Goal: Download file/media

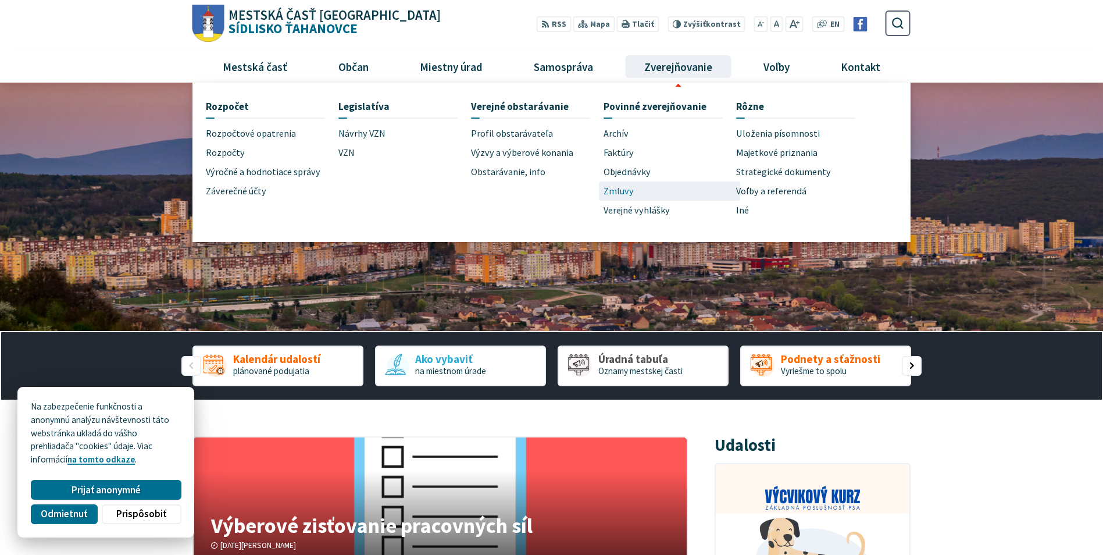
click at [618, 191] on span "Zmluvy" at bounding box center [618, 190] width 30 height 19
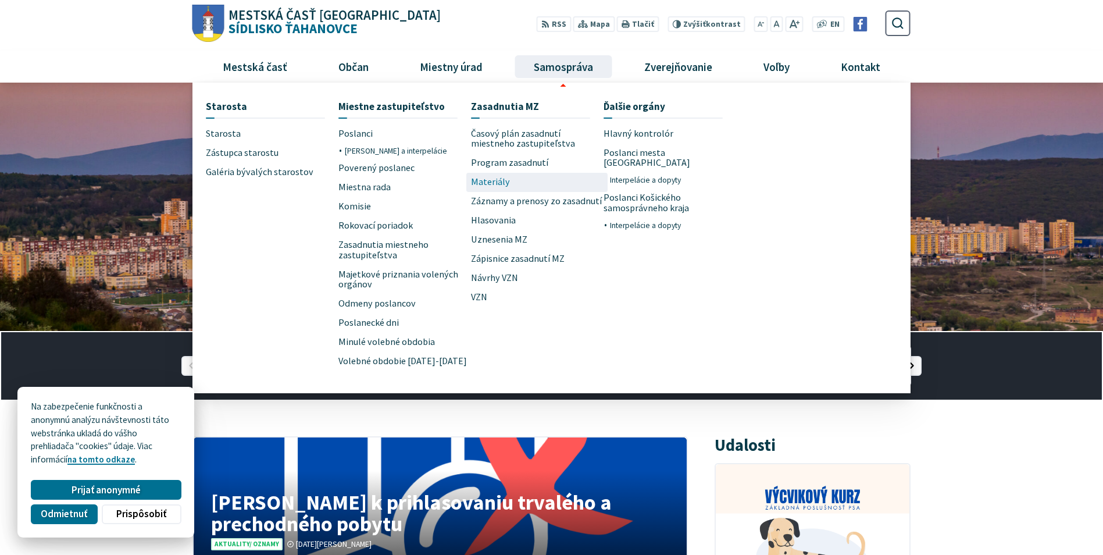
click at [499, 183] on span "Materiály" at bounding box center [490, 182] width 39 height 19
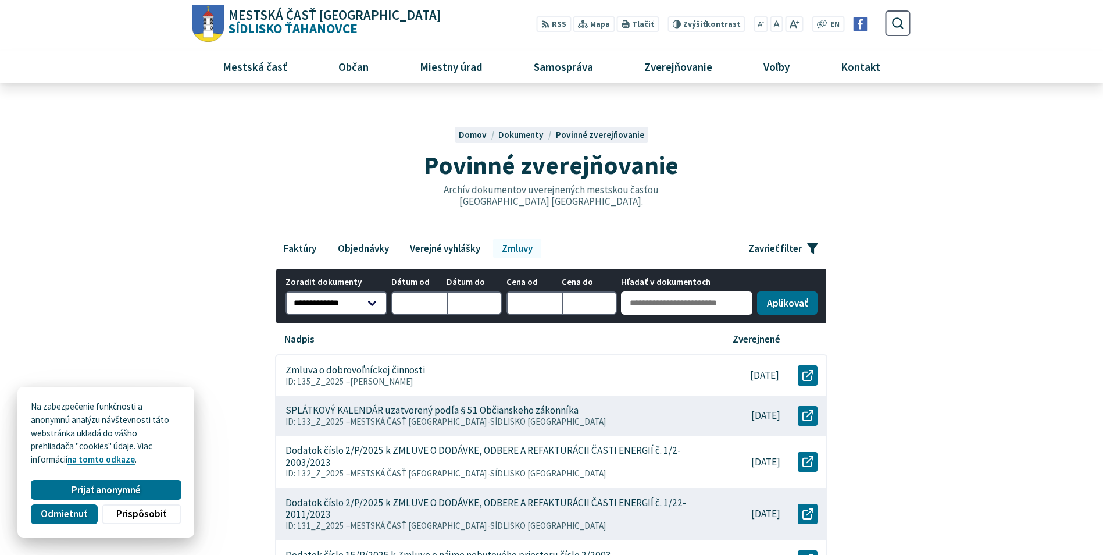
click at [627, 301] on input "Hľadať v dokumentoch" at bounding box center [686, 302] width 131 height 23
type input "**********"
click at [780, 299] on button "Aplikovať vybrané filtre" at bounding box center [787, 301] width 60 height 23
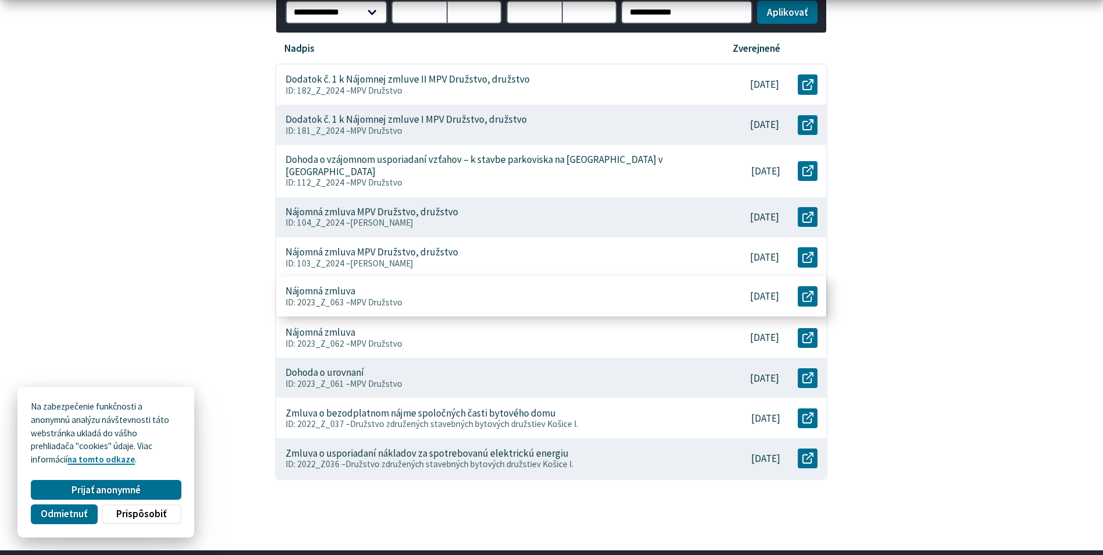
scroll to position [407, 0]
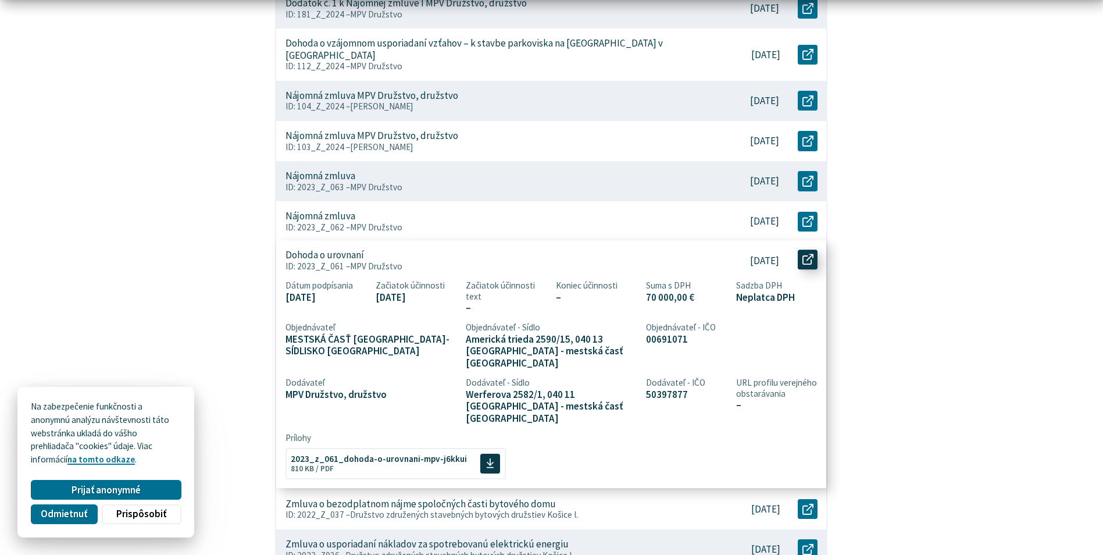
click at [810, 253] on icon at bounding box center [807, 258] width 11 height 11
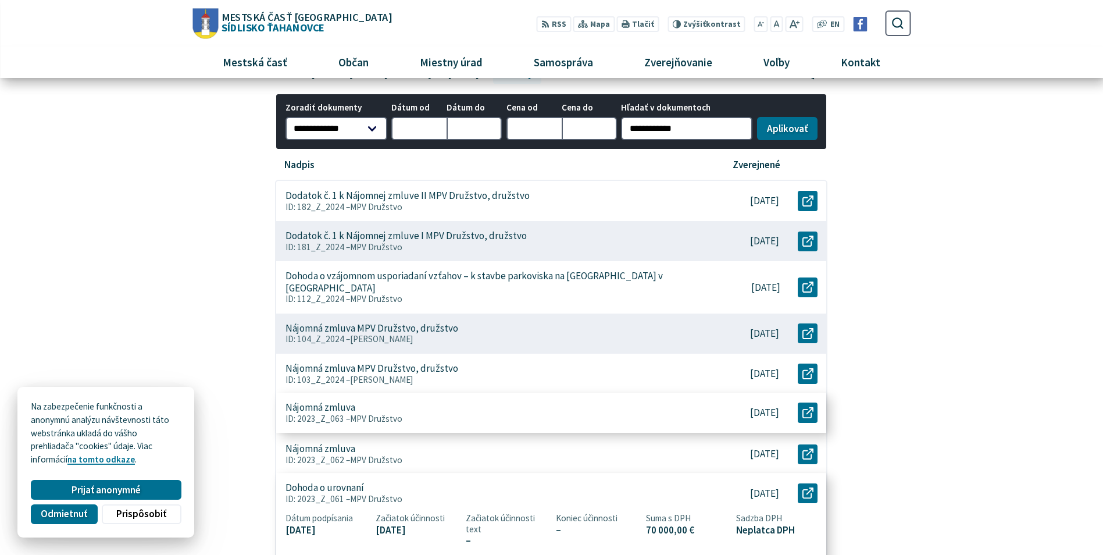
scroll to position [0, 0]
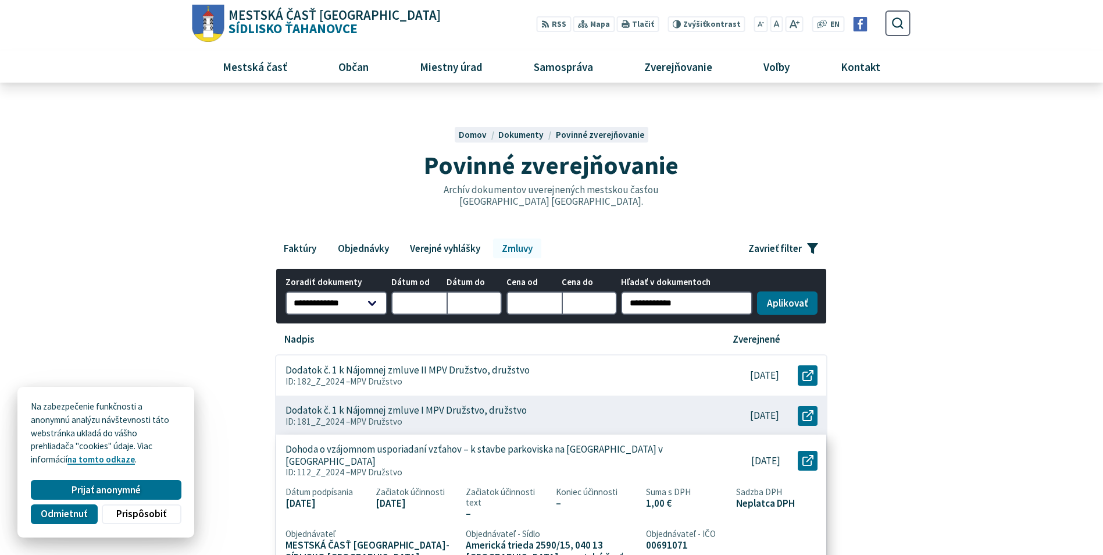
click at [453, 449] on p "Dohoda o vzájomnom usporiadaní vzťahov – k stavbe parkoviska na Berlínskej ulic…" at bounding box center [491, 455] width 412 height 24
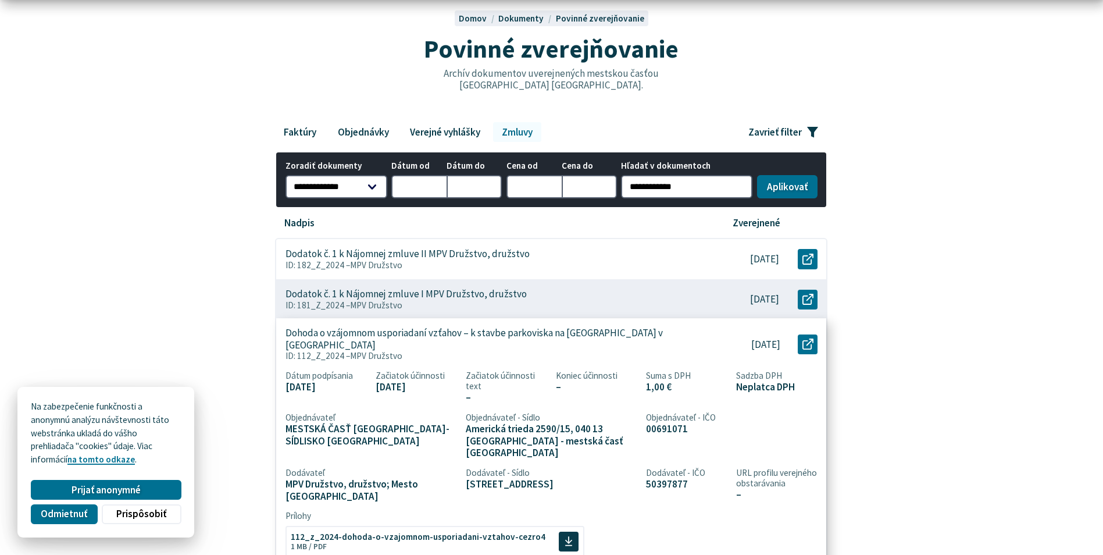
scroll to position [174, 0]
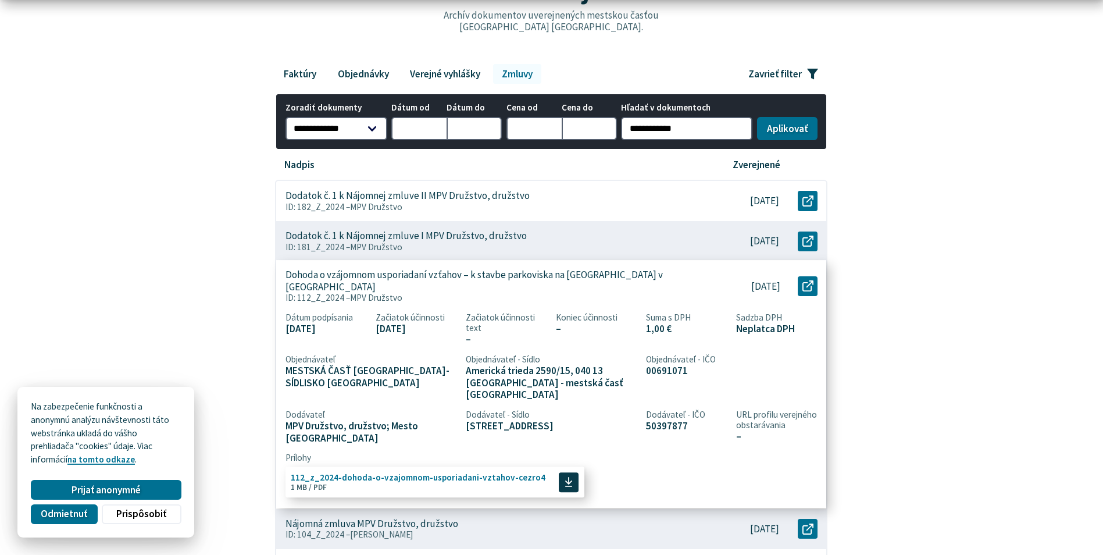
click at [564, 476] on icon at bounding box center [568, 481] width 8 height 11
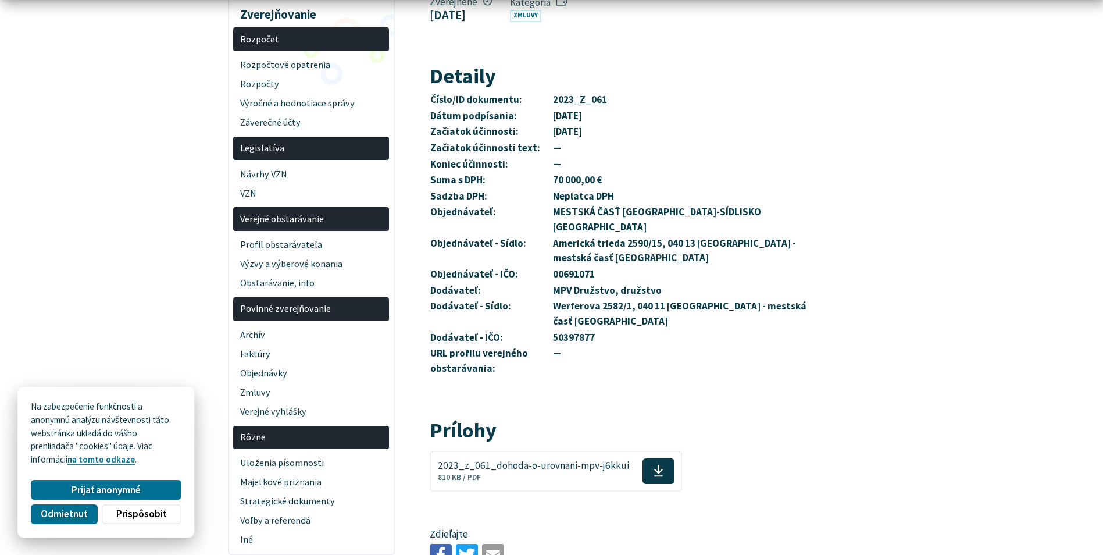
scroll to position [291, 0]
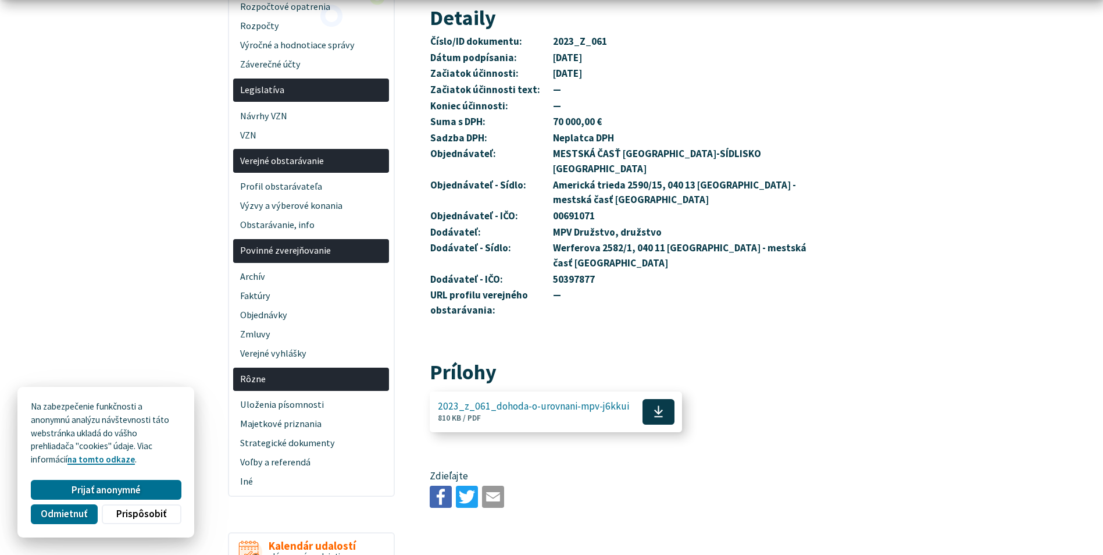
click at [653, 405] on icon at bounding box center [658, 411] width 10 height 13
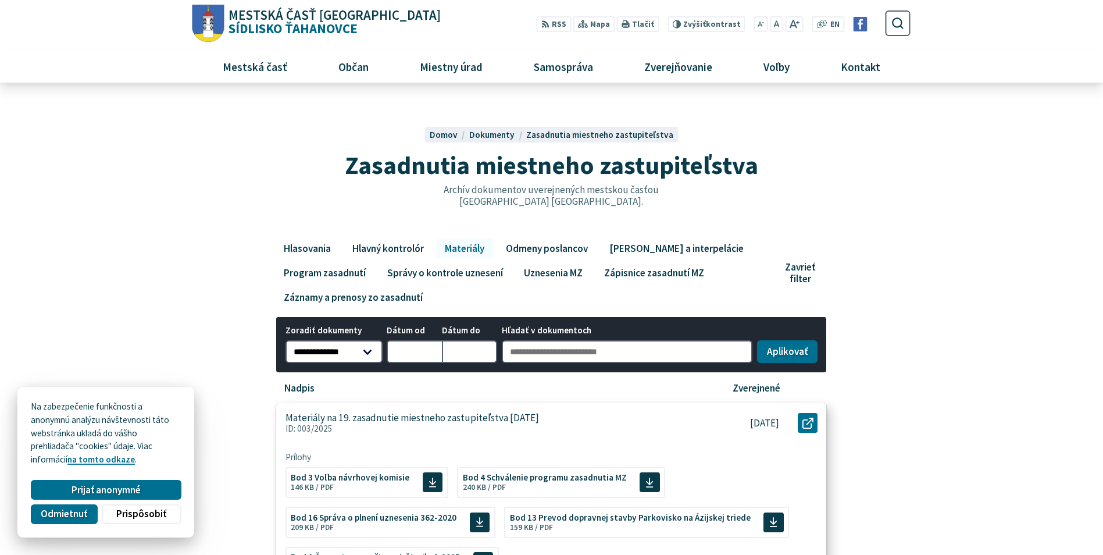
click at [377, 418] on p "Materiály na 19. zasadnutie miestneho zastupiteľstva 3. 9. 2025" at bounding box center [411, 418] width 253 height 12
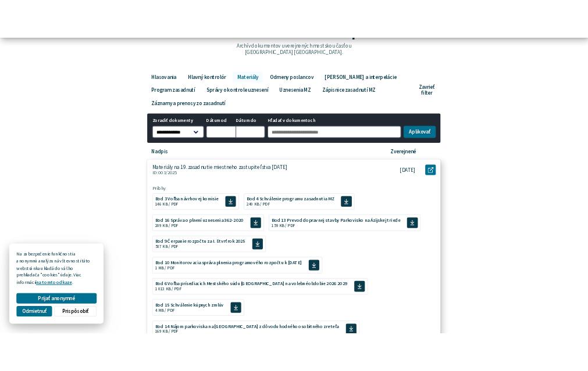
scroll to position [233, 0]
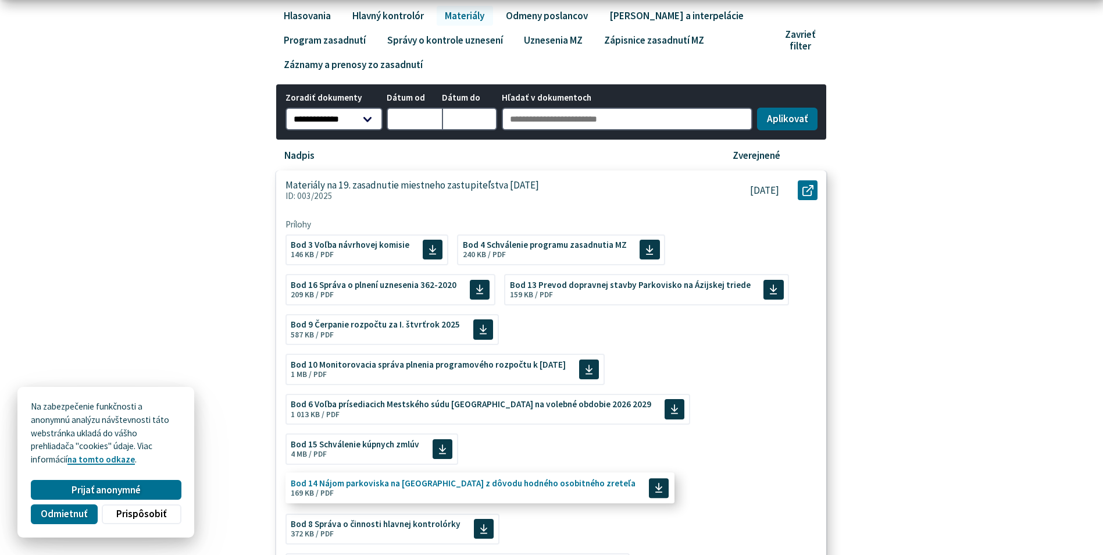
click at [655, 482] on icon at bounding box center [659, 487] width 8 height 11
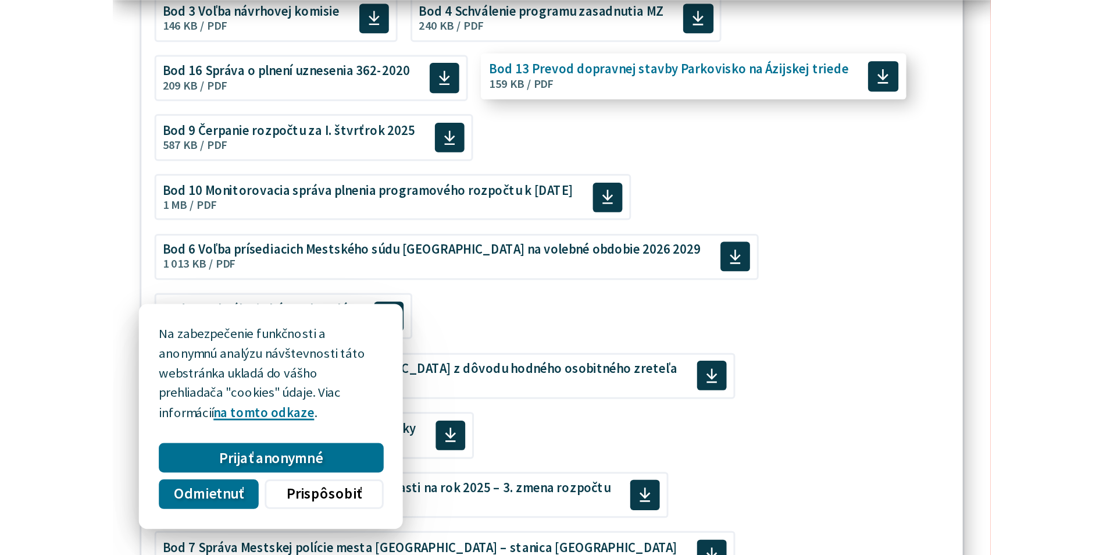
scroll to position [523, 0]
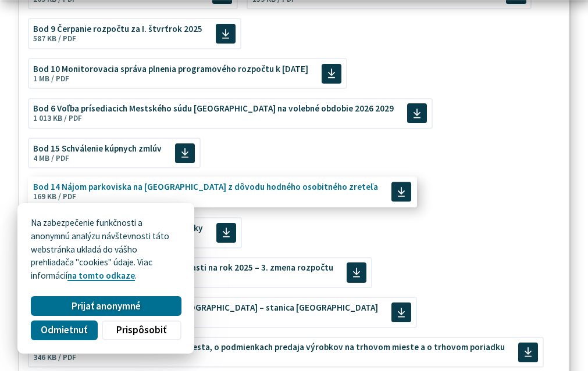
click at [397, 187] on icon at bounding box center [401, 192] width 8 height 11
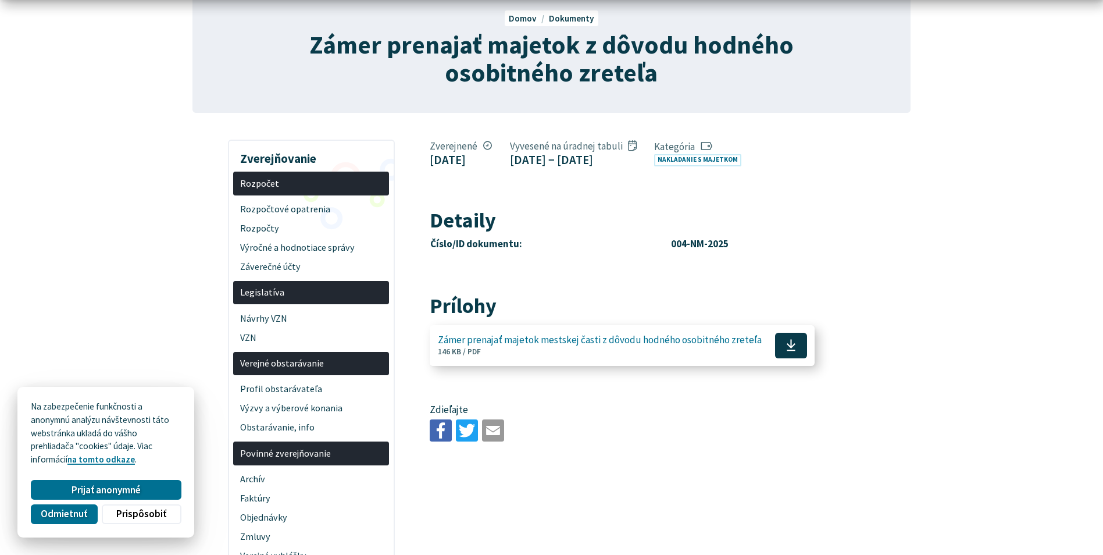
scroll to position [174, 0]
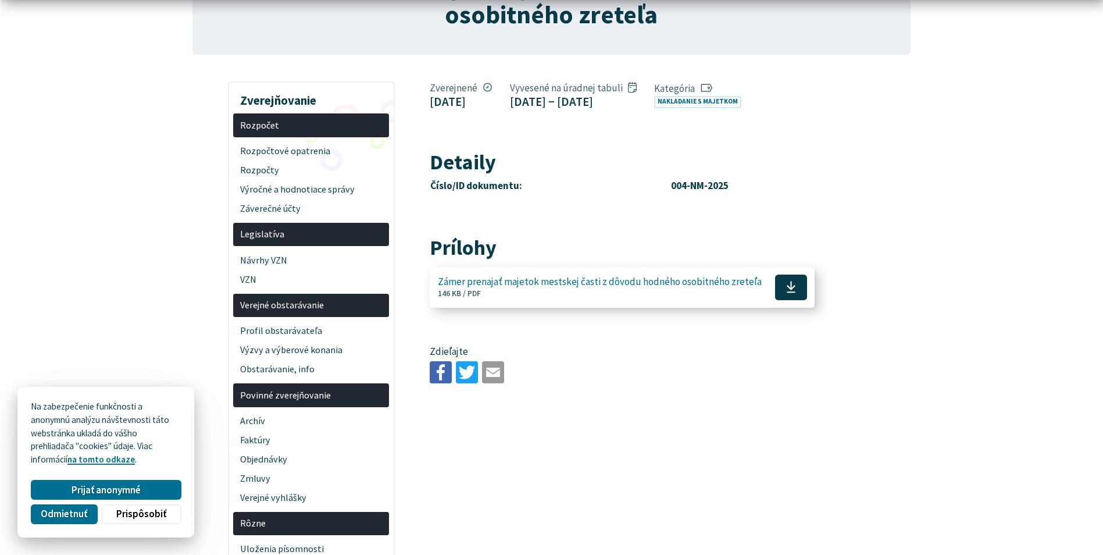
click at [787, 293] on use at bounding box center [791, 287] width 9 height 12
